Goal: Task Accomplishment & Management: Manage account settings

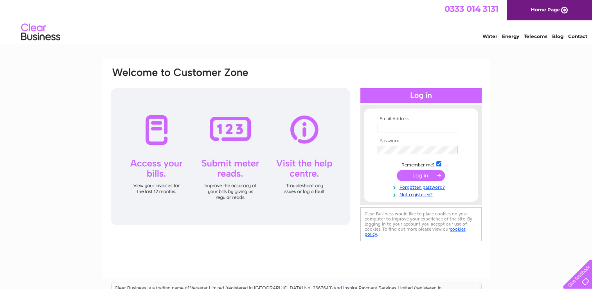
type input "julie@newfab.co.uk"
click at [419, 176] on input "submit" at bounding box center [420, 175] width 48 height 11
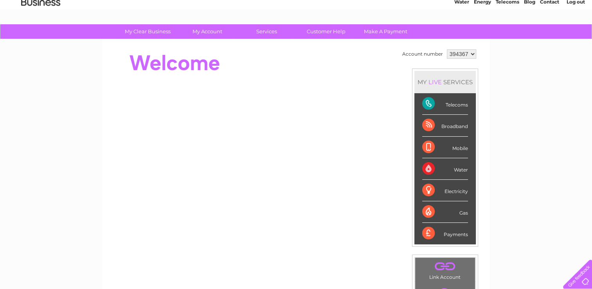
scroll to position [18, 0]
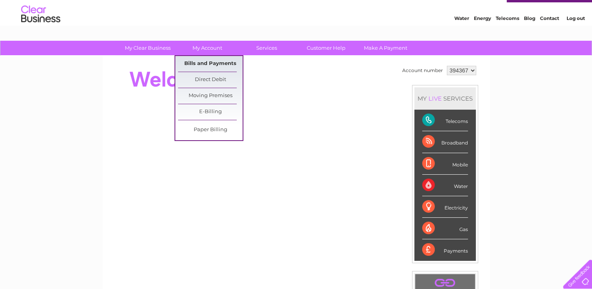
click at [201, 59] on link "Bills and Payments" at bounding box center [210, 64] width 65 height 16
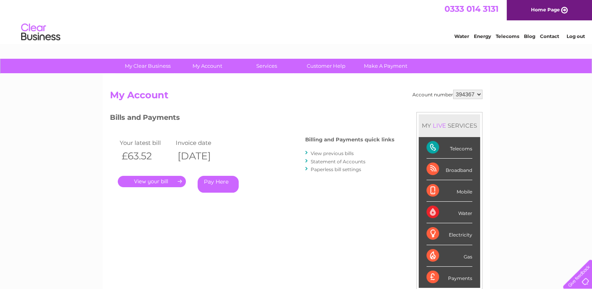
click at [156, 182] on link "." at bounding box center [152, 181] width 68 height 11
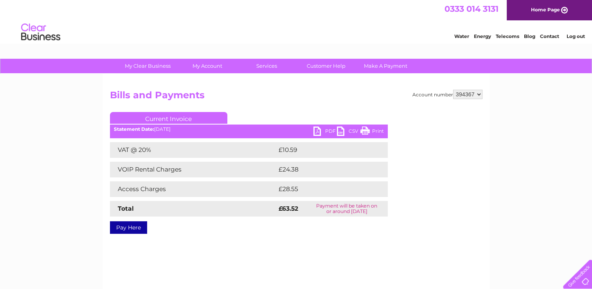
click at [314, 132] on link "PDF" at bounding box center [324, 131] width 23 height 11
